Goal: Find specific page/section: Find specific page/section

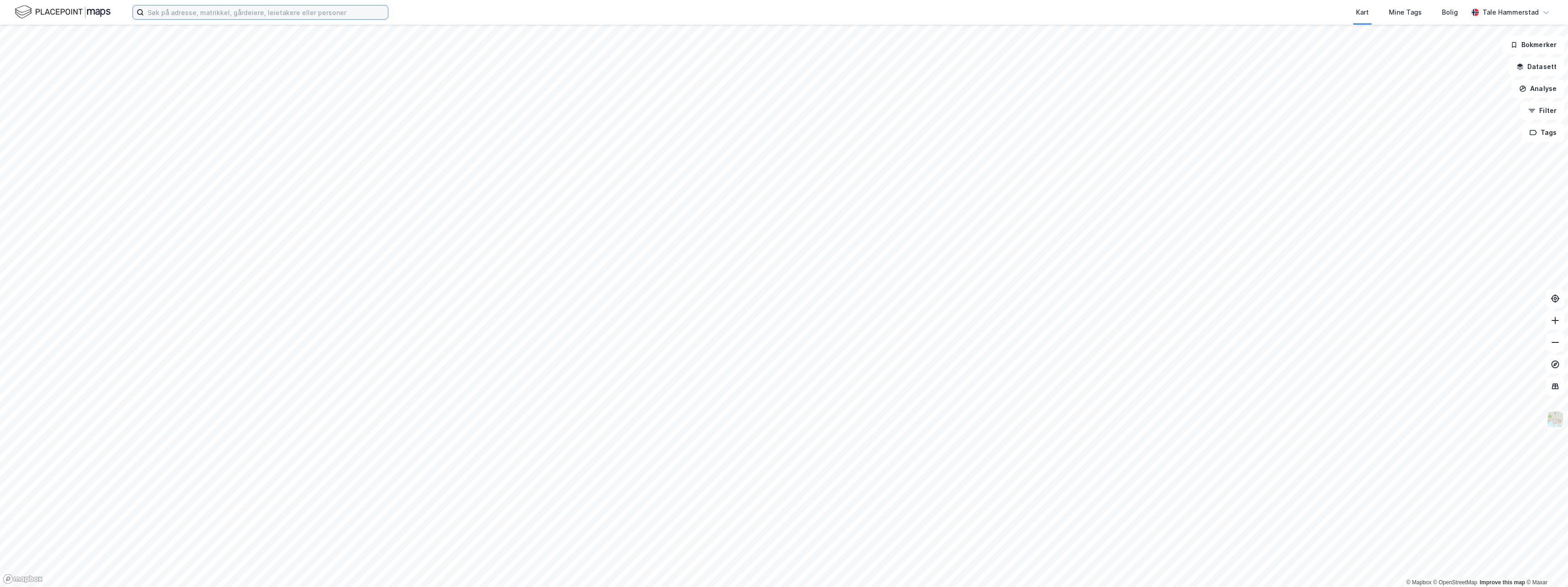
click at [205, 14] on input at bounding box center [265, 12] width 244 height 14
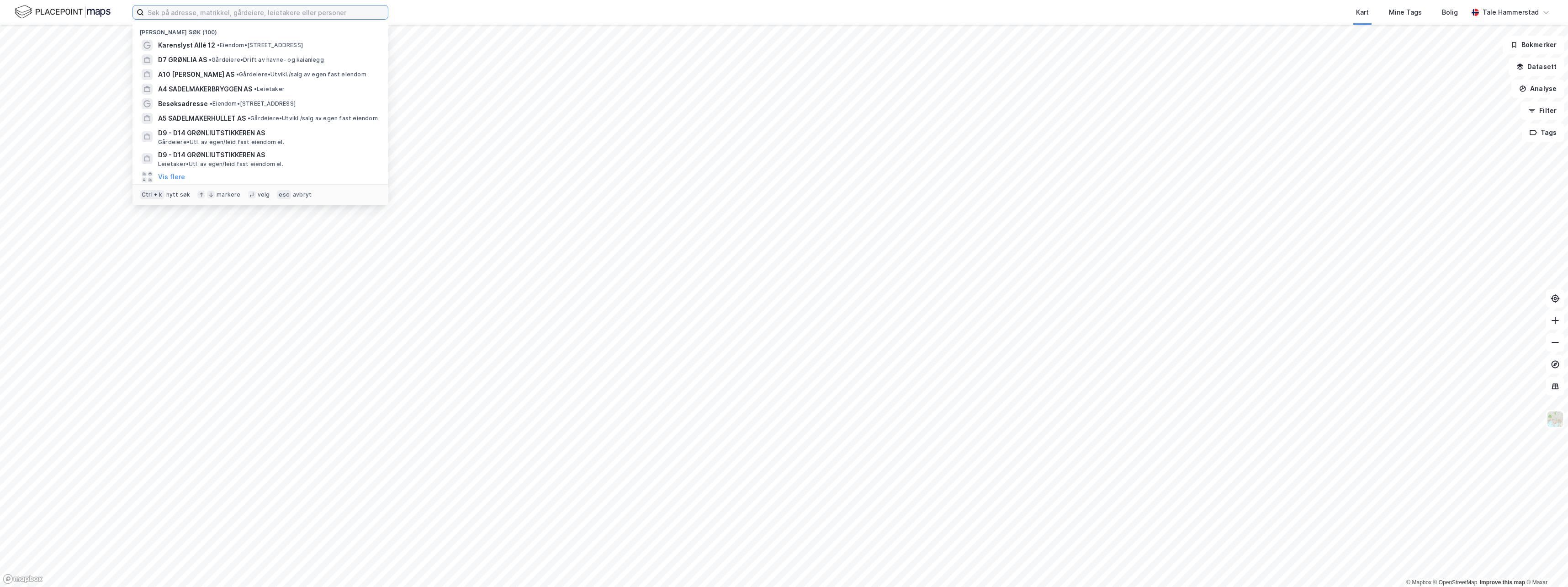
paste input "Nordre Halsettvei 92"
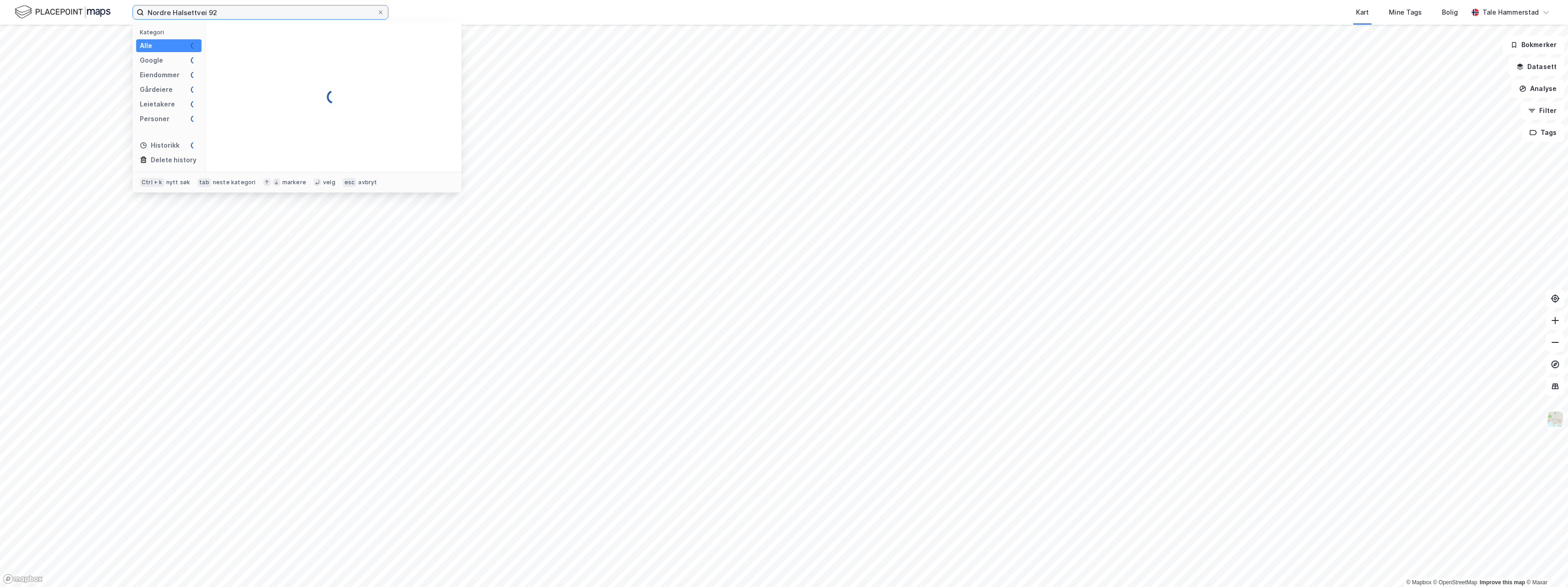
type input "Nordre Halsettvei 92"
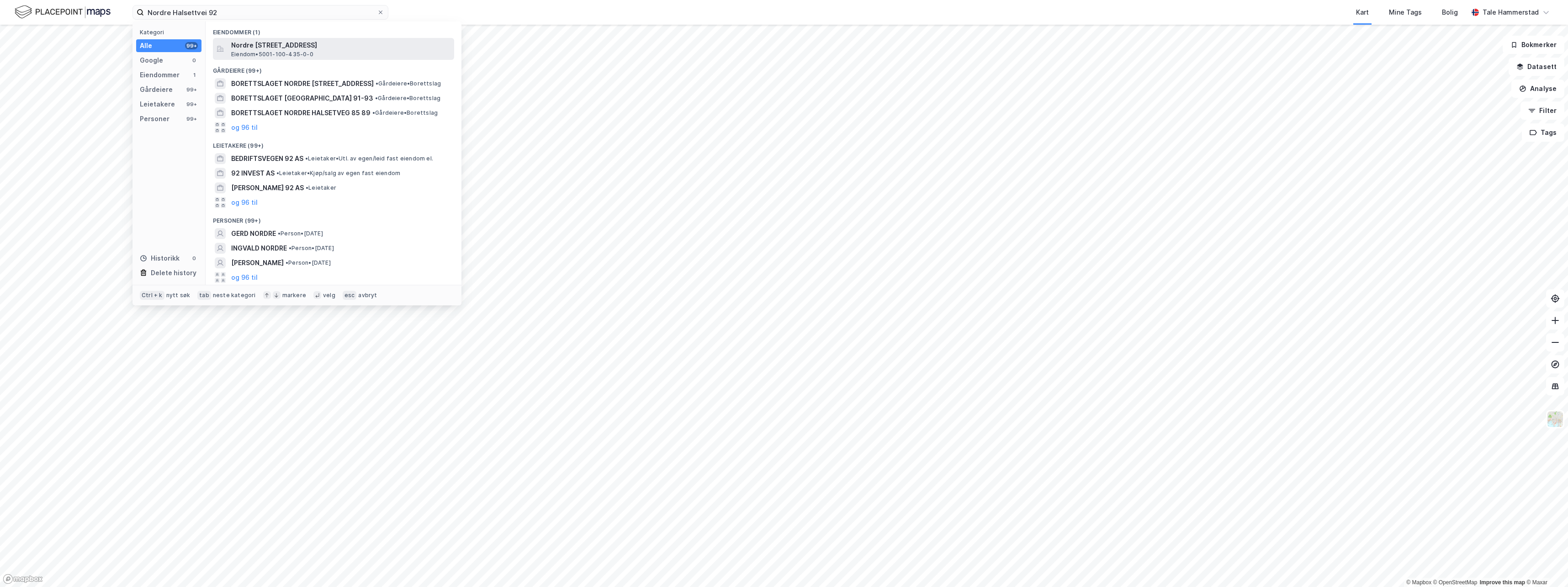
click at [341, 54] on div "Nordre [STREET_ADDRESS] • 5001-100-435-0-0" at bounding box center [341, 49] width 221 height 18
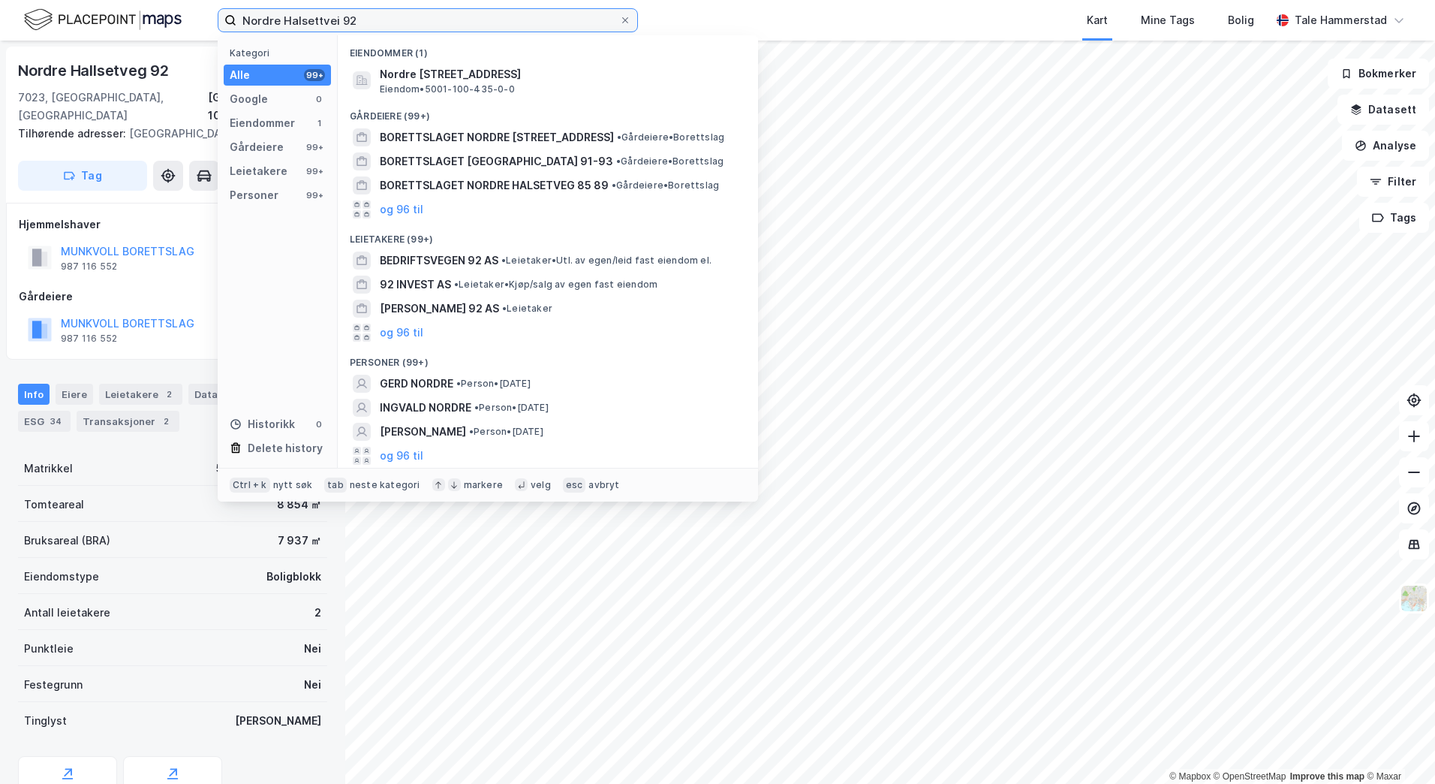
drag, startPoint x: 374, startPoint y: 29, endPoint x: 212, endPoint y: 35, distance: 161.5
click at [212, 35] on div "Nordre Halsettvei 92 Kategori Alle 99+ Google 0 Eiendommer 1 Gårdeiere 99+ Leie…" at bounding box center [717, 20] width 1435 height 41
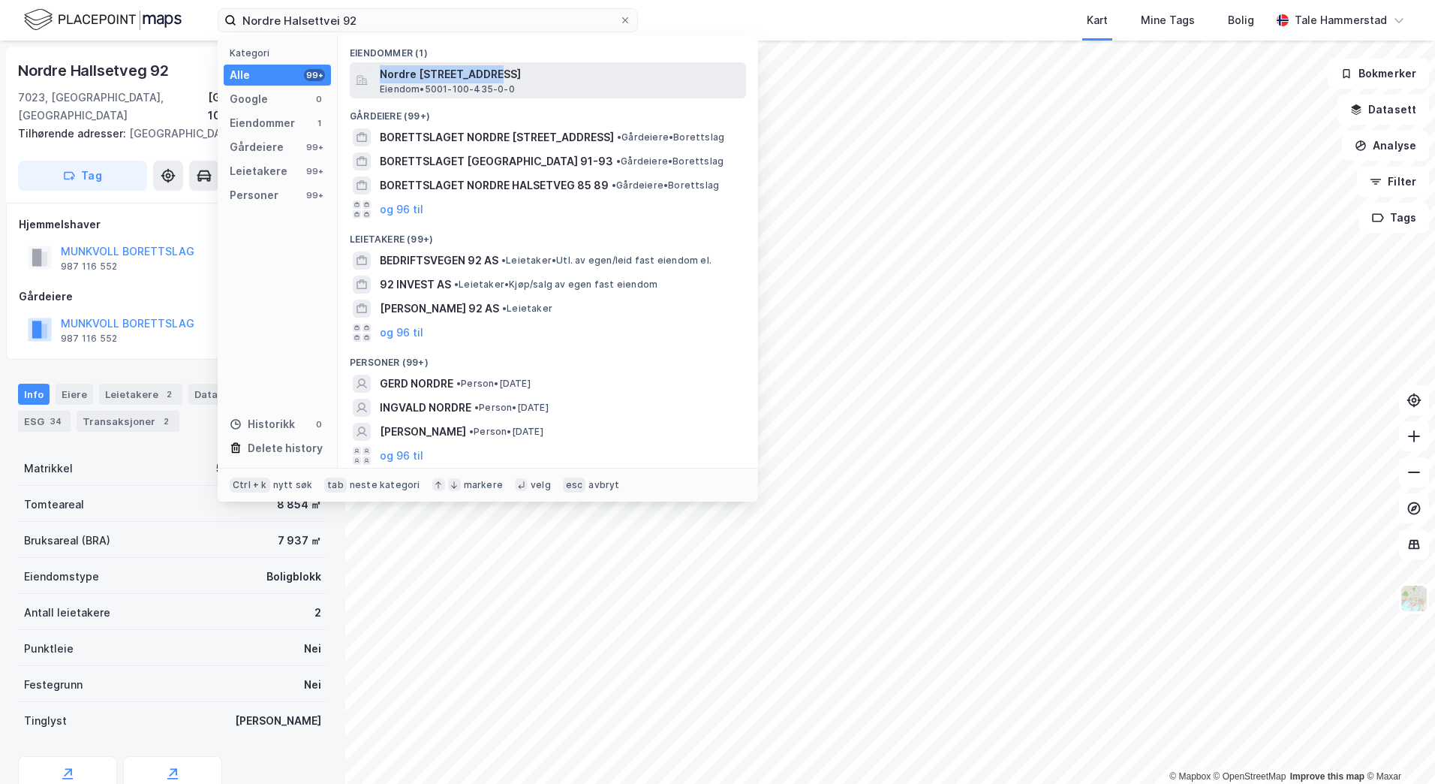
drag, startPoint x: 486, startPoint y: 70, endPoint x: 383, endPoint y: 74, distance: 103.7
click at [383, 74] on span "Nordre [STREET_ADDRESS]" at bounding box center [560, 74] width 360 height 18
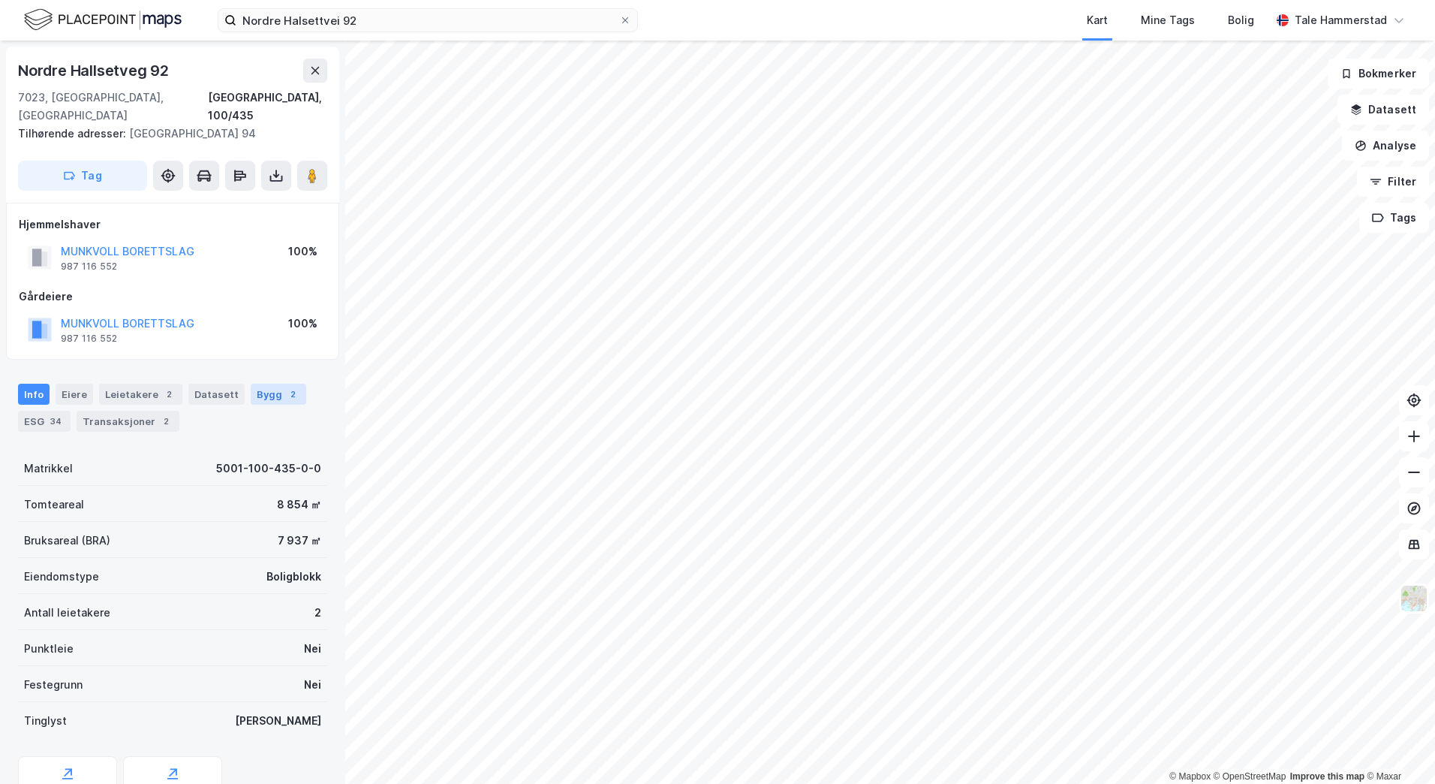
click at [264, 384] on div "Bygg 2" at bounding box center [279, 394] width 56 height 21
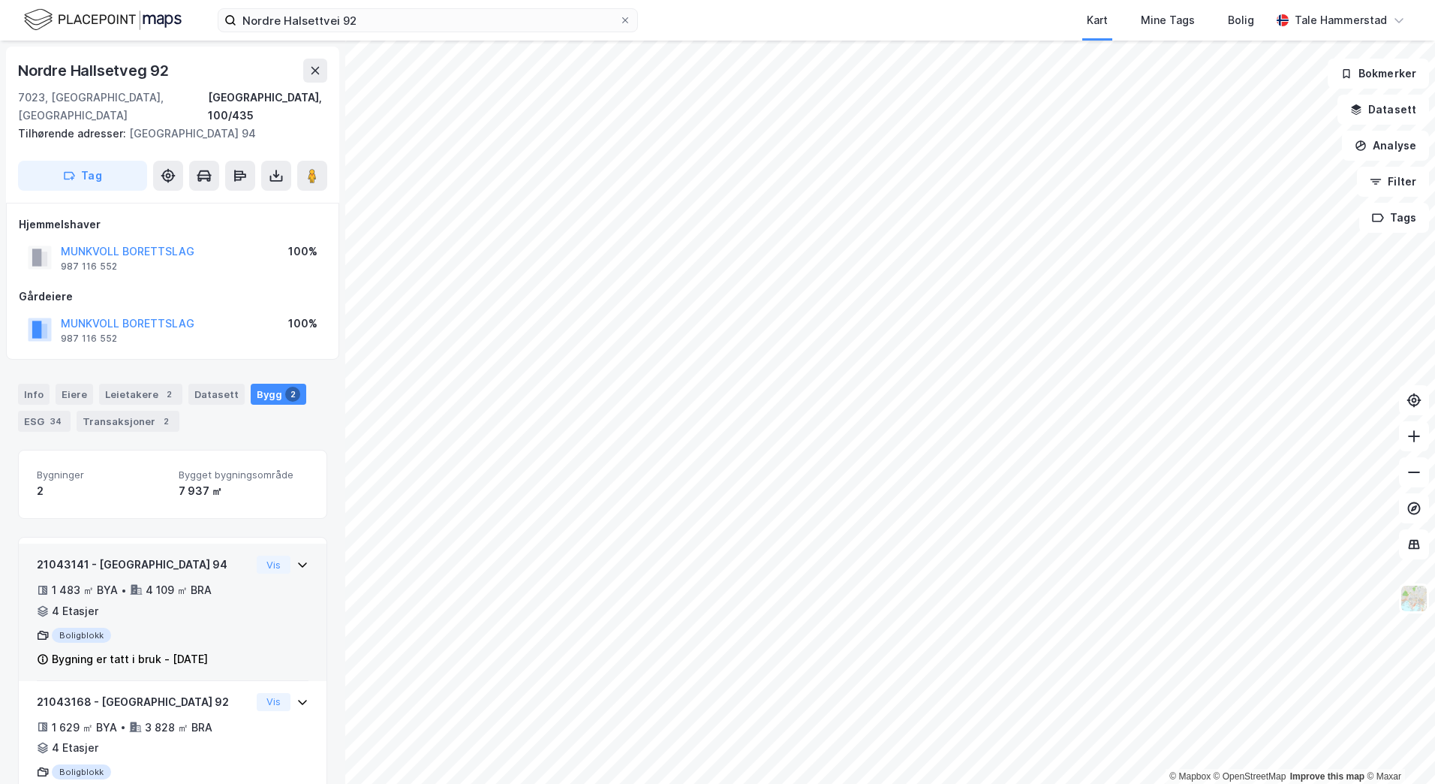
scroll to position [40, 0]
